Goal: Transaction & Acquisition: Purchase product/service

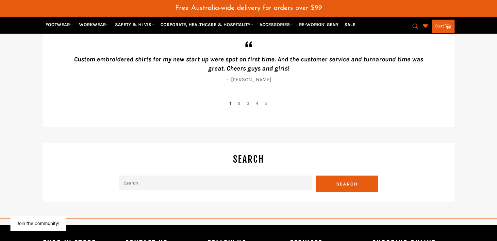
scroll to position [1453, 0]
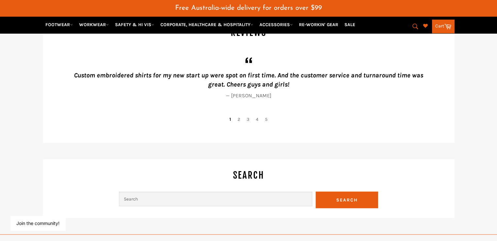
click at [140, 192] on input "Search" at bounding box center [215, 199] width 193 height 15
type input "calwell high school"
click at [406, 171] on h4 "Search" at bounding box center [249, 175] width 392 height 13
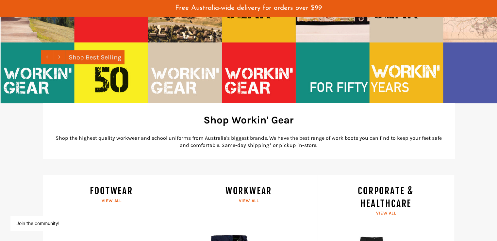
scroll to position [0, 0]
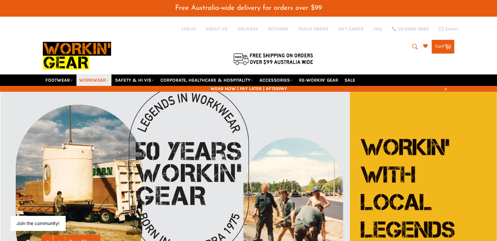
click at [105, 74] on link "WORKWEAR" at bounding box center [93, 79] width 35 height 11
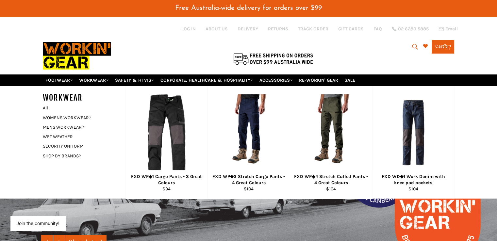
click at [381, 51] on div "Search Search Cart Cart 0 items" at bounding box center [385, 45] width 137 height 58
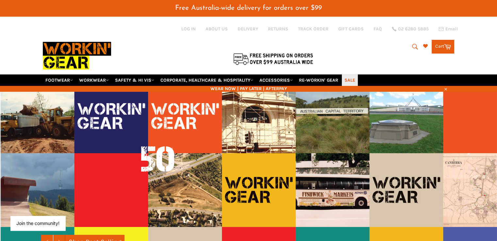
click at [354, 74] on link "SALE" at bounding box center [350, 79] width 16 height 11
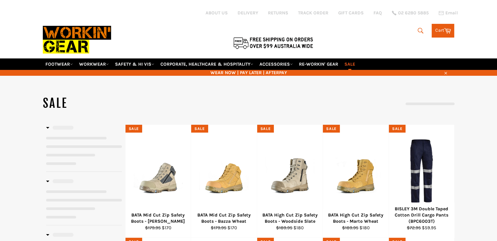
select select "**********"
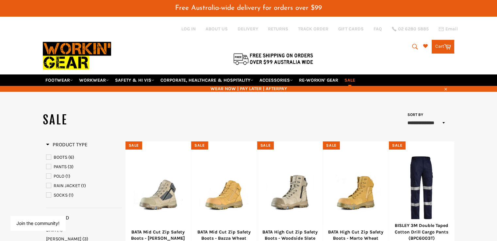
click at [63, 173] on span "POLO" at bounding box center [59, 176] width 11 height 6
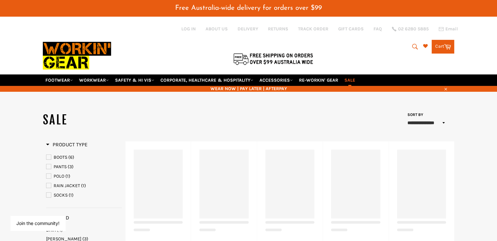
select select "**********"
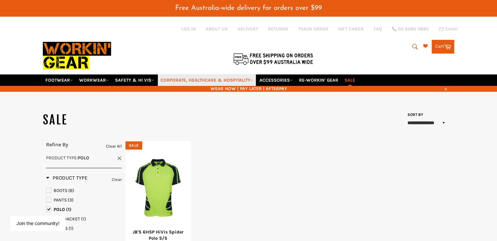
click at [247, 74] on link "CORPORATE, HEALTHCARE & HOSPITALITY" at bounding box center [207, 79] width 98 height 11
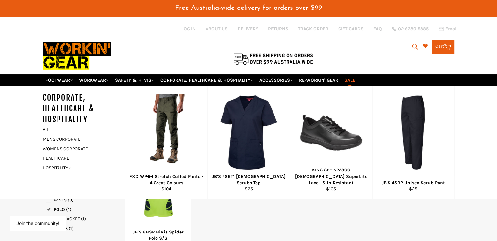
click at [111, 47] on div at bounding box center [77, 51] width 69 height 45
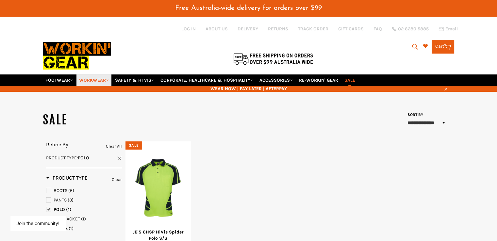
click at [103, 74] on link "WORKWEAR" at bounding box center [93, 79] width 35 height 11
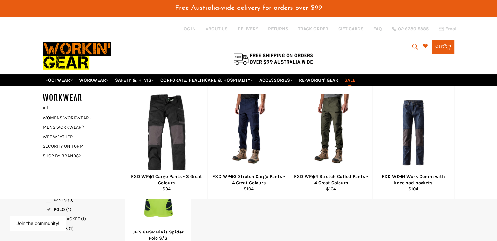
click at [154, 34] on div at bounding box center [180, 45] width 274 height 58
